Goal: Task Accomplishment & Management: Use online tool/utility

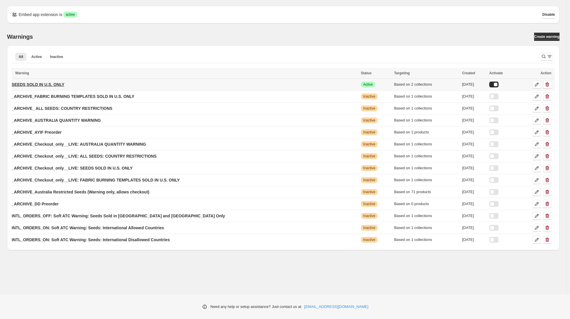
click at [41, 85] on p "SEEDS SOLD IN U.S. ONLY" at bounding box center [38, 85] width 53 height 6
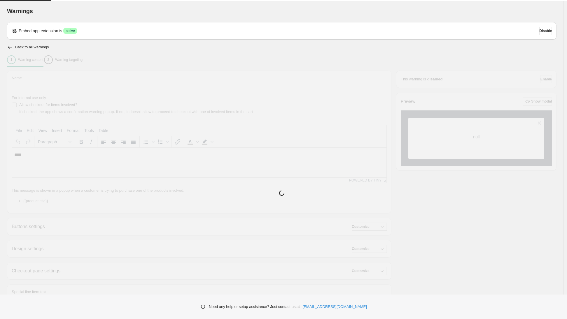
type input "**********"
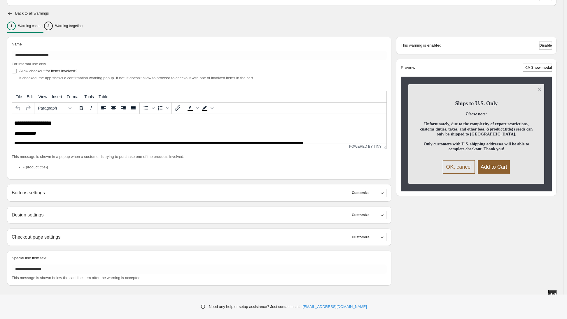
scroll to position [38, 0]
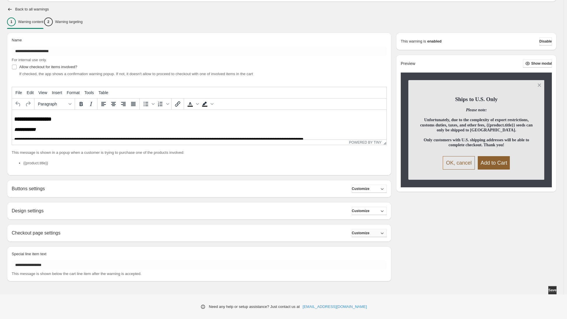
click at [369, 233] on span "Customize" at bounding box center [361, 233] width 18 height 5
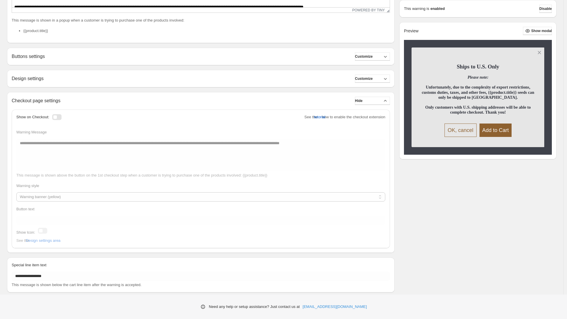
scroll to position [150, 0]
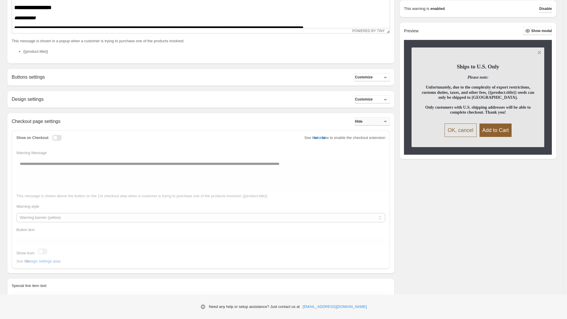
click at [362, 122] on span "Hide" at bounding box center [359, 121] width 8 height 5
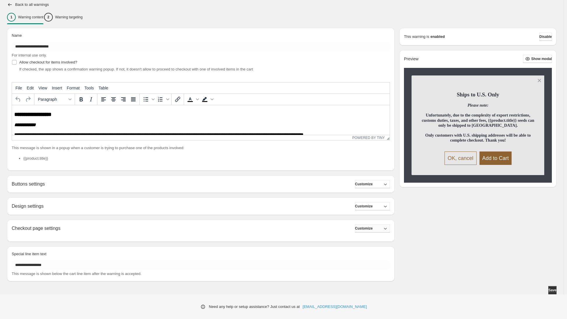
scroll to position [38, 0]
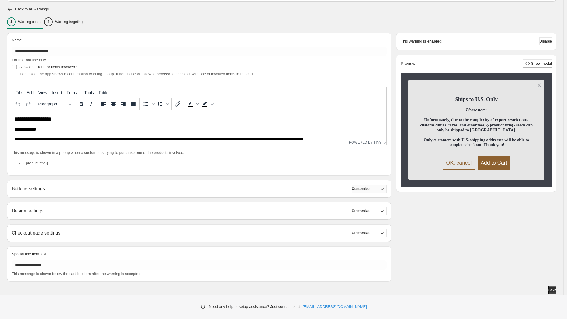
click at [380, 188] on button "Customize" at bounding box center [369, 189] width 35 height 8
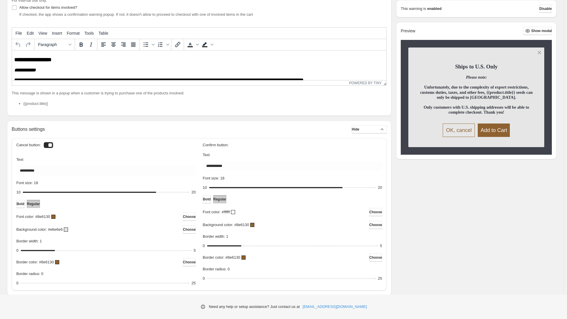
scroll to position [105, 0]
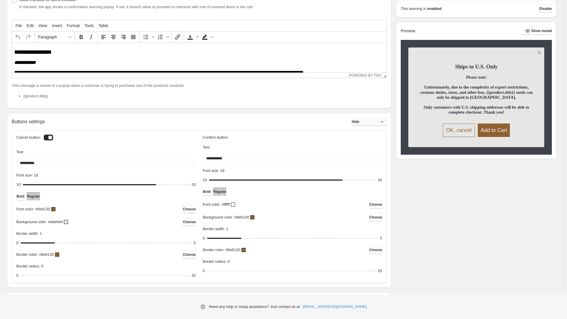
click at [378, 122] on button "Hide" at bounding box center [369, 122] width 35 height 8
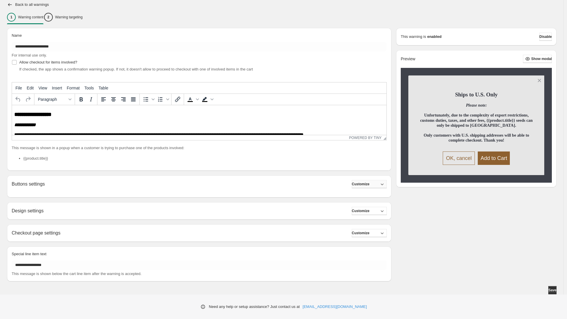
scroll to position [38, 0]
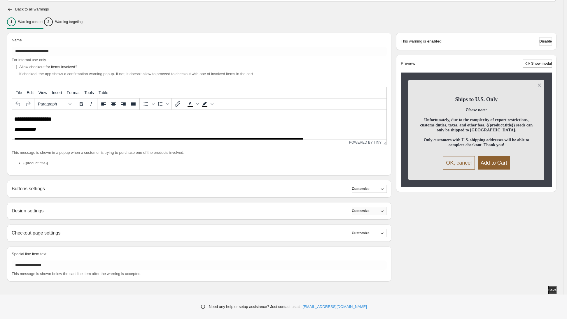
click at [381, 210] on button "Customize" at bounding box center [369, 211] width 35 height 8
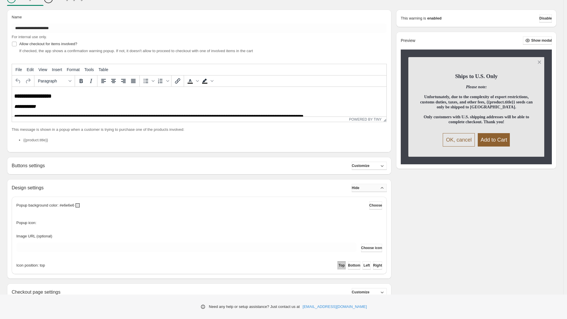
scroll to position [65, 0]
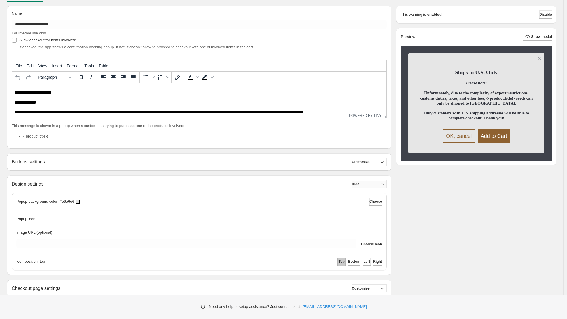
click at [378, 184] on button "Hide" at bounding box center [369, 184] width 35 height 8
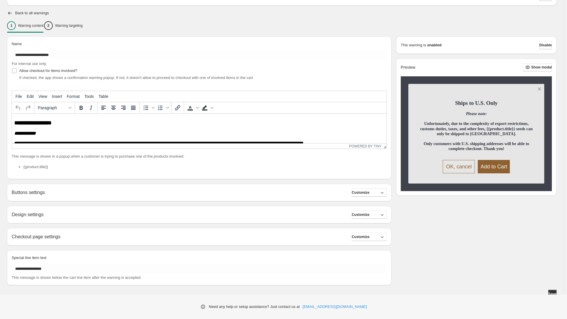
scroll to position [0, 0]
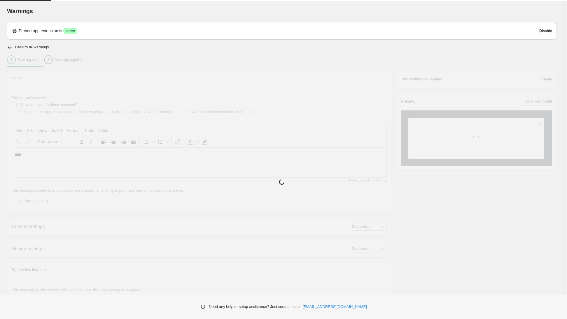
type input "**********"
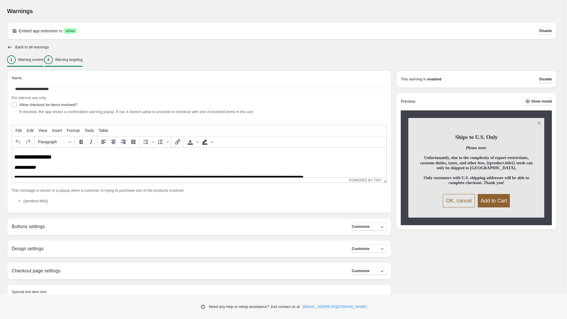
click at [82, 60] on p "Warning targeting" at bounding box center [68, 59] width 27 height 5
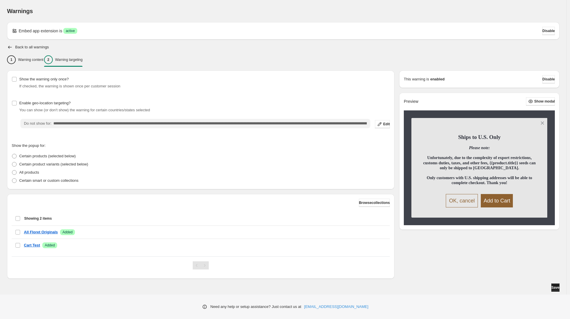
click at [556, 288] on span "Save" at bounding box center [555, 287] width 8 height 5
